Goal: Information Seeking & Learning: Learn about a topic

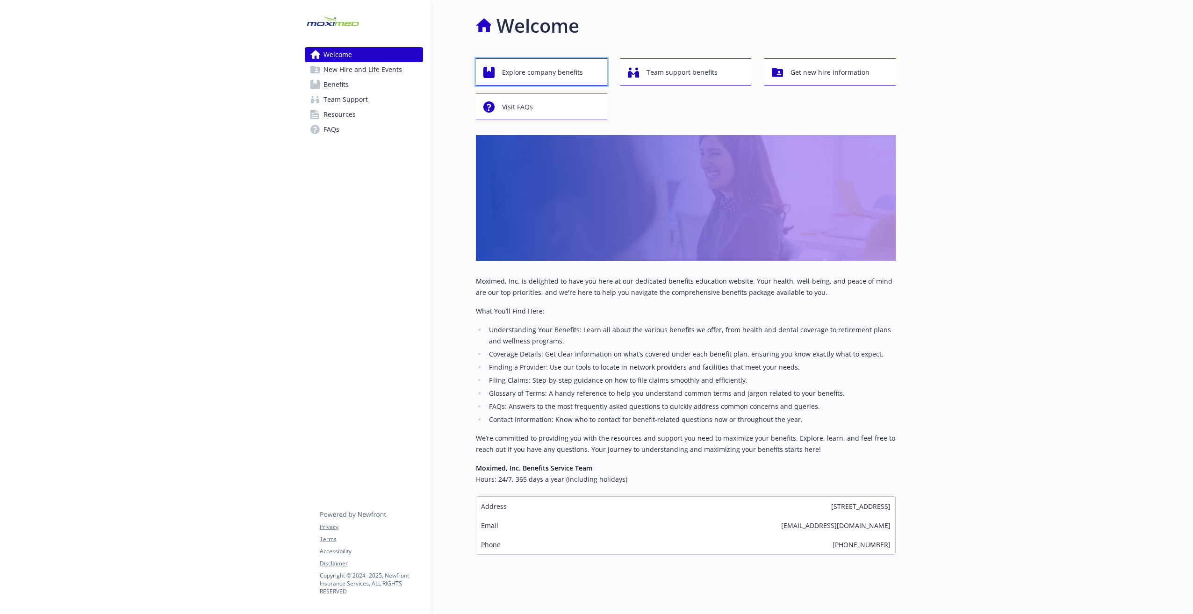
click at [537, 74] on span "Explore company benefits" at bounding box center [542, 73] width 81 height 18
